Goal: Task Accomplishment & Management: Use online tool/utility

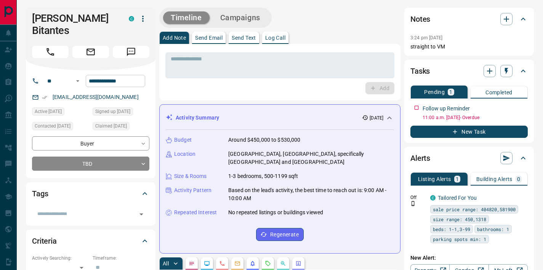
click at [114, 75] on input "**********" at bounding box center [115, 81] width 59 height 12
click at [223, 67] on textarea at bounding box center [280, 65] width 218 height 19
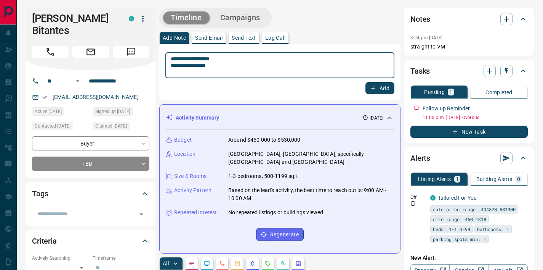
type textarea "**********"
click at [387, 85] on button "Add" at bounding box center [380, 88] width 29 height 12
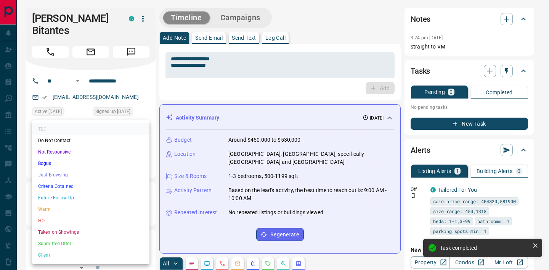
click at [68, 151] on li "Not Responsive" at bounding box center [90, 151] width 117 height 11
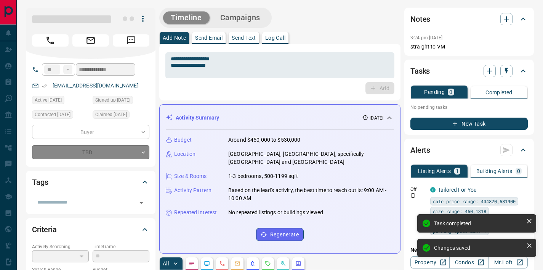
type input "*"
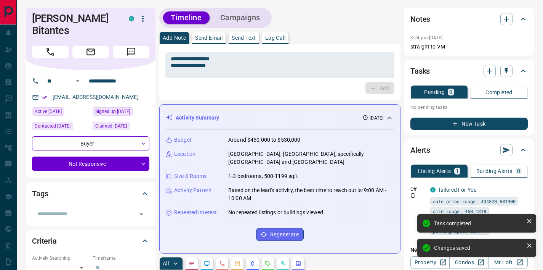
click at [238, 8] on div "Timeline Campaigns" at bounding box center [215, 18] width 112 height 20
click at [238, 18] on button "Campaigns" at bounding box center [240, 17] width 55 height 13
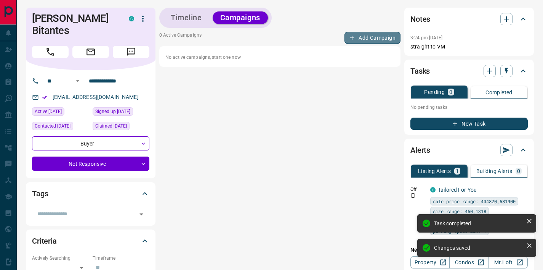
click at [368, 35] on button "Add Campaign" at bounding box center [373, 38] width 56 height 12
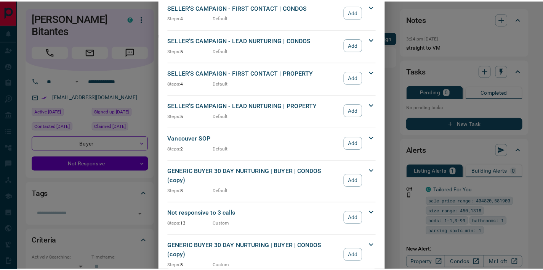
scroll to position [725, 0]
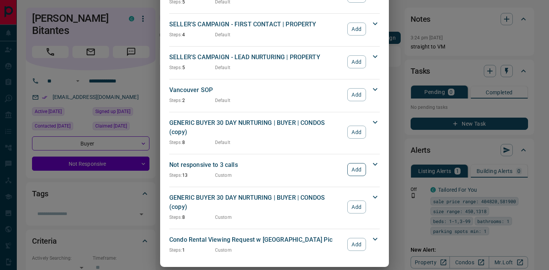
click at [360, 163] on button "Add" at bounding box center [356, 169] width 19 height 13
